Goal: Information Seeking & Learning: Learn about a topic

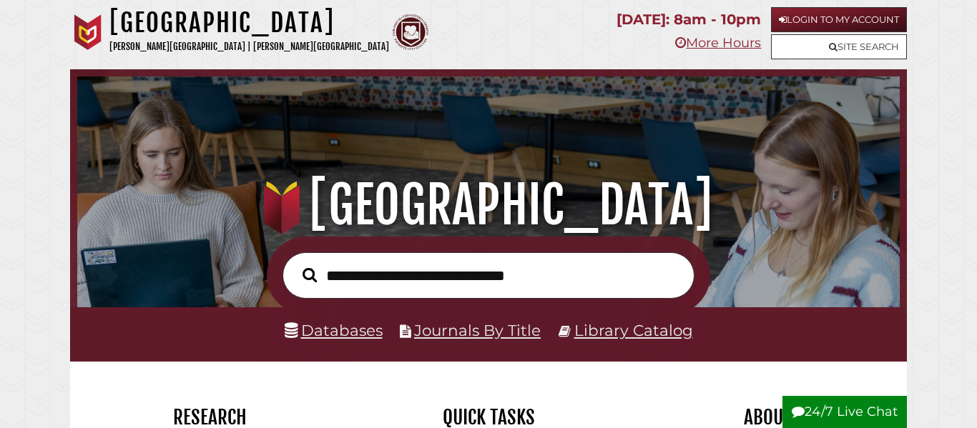
scroll to position [272, 815]
click at [322, 327] on link "Databases" at bounding box center [334, 330] width 98 height 19
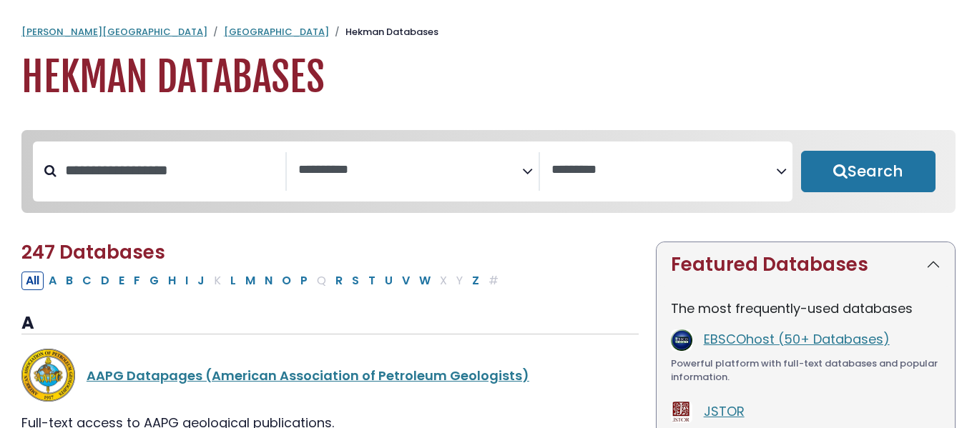
select select "Database Subject Filter"
select select "Database Vendors Filter"
click at [152, 182] on input "Search database by title or keyword" at bounding box center [170, 171] width 229 height 24
type input "*"
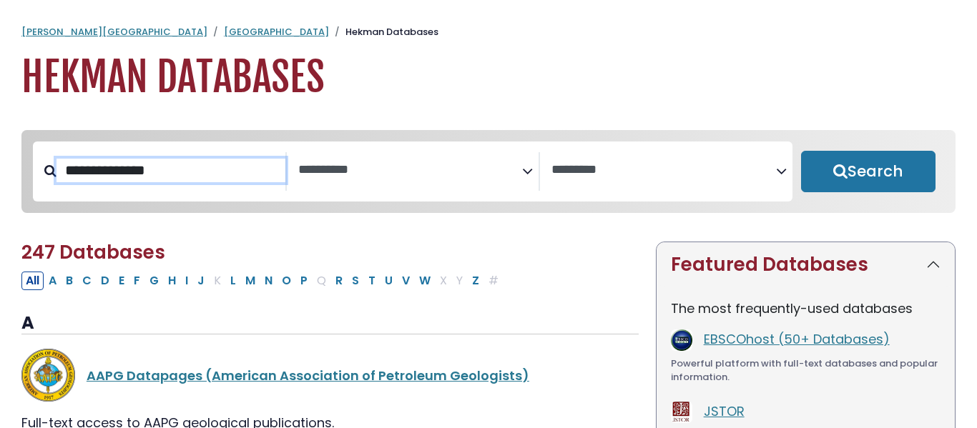
type input "**********"
click at [801, 151] on button "Search" at bounding box center [868, 171] width 134 height 41
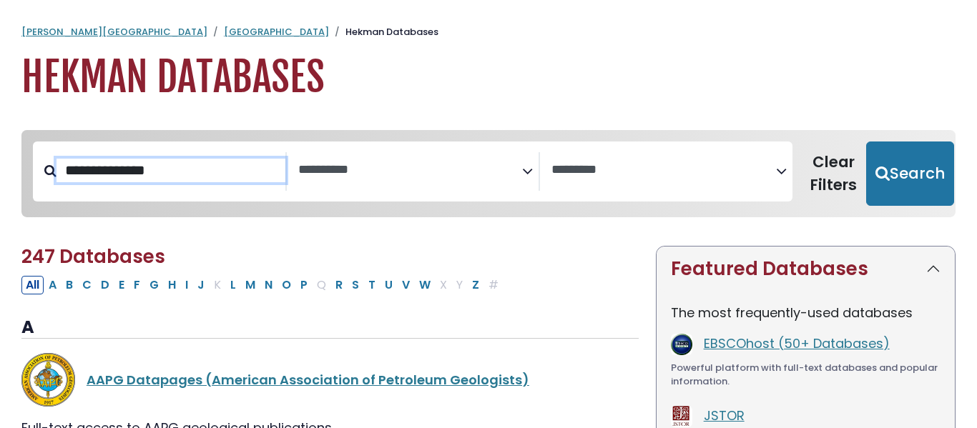
select select "Database Subject Filter"
select select "Database Vendors Filter"
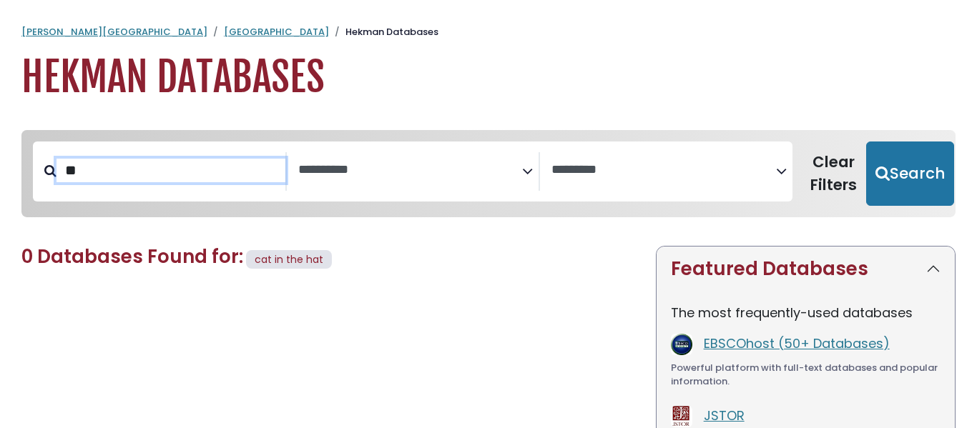
type input "*"
type input "********"
click at [866, 142] on button "Search" at bounding box center [910, 174] width 88 height 64
select select "Database Subject Filter"
select select "Database Vendors Filter"
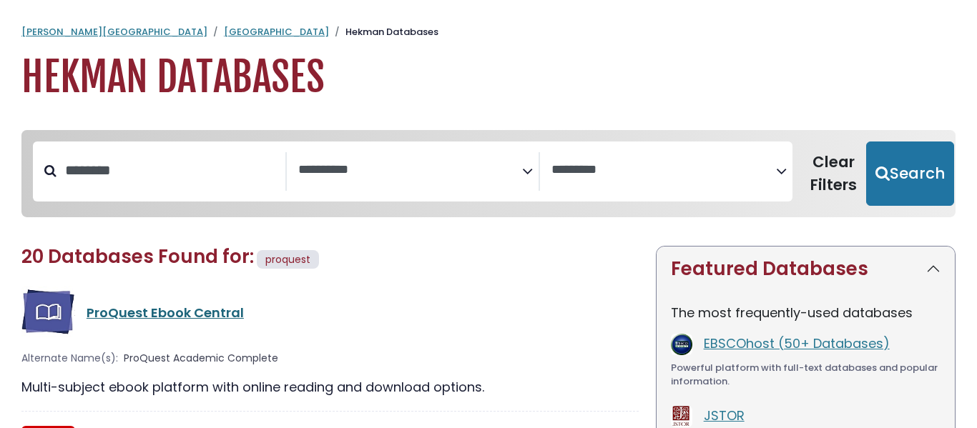
click at [131, 308] on link "ProQuest Ebook Central" at bounding box center [165, 313] width 157 height 18
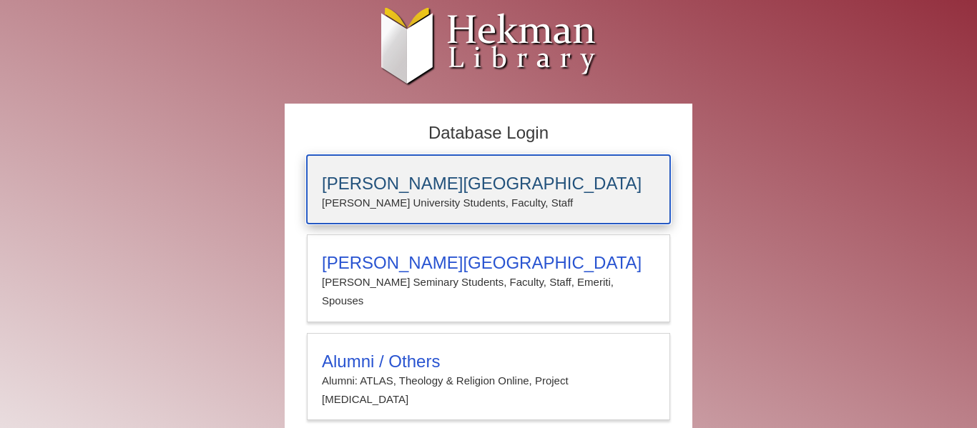
click at [363, 197] on p "Calvin University Students, Faculty, Staff" at bounding box center [488, 203] width 333 height 19
